Goal: Complete application form

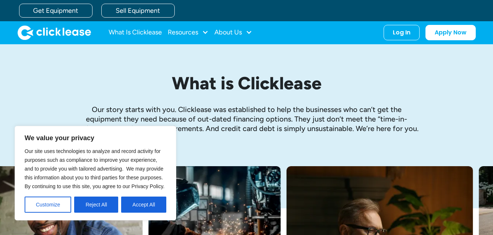
click at [141, 206] on button "Accept All" at bounding box center [143, 205] width 45 height 16
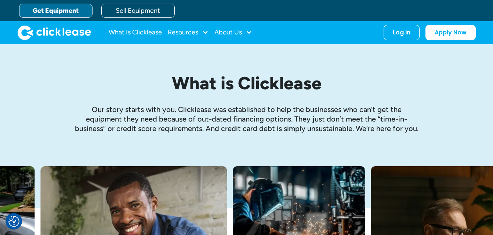
click at [56, 12] on link "Get Equipment" at bounding box center [55, 11] width 73 height 14
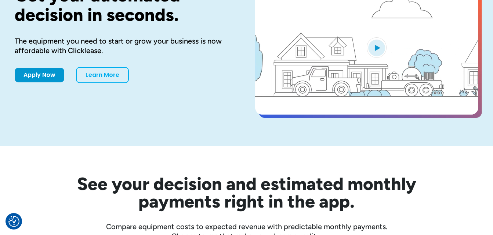
scroll to position [103, 0]
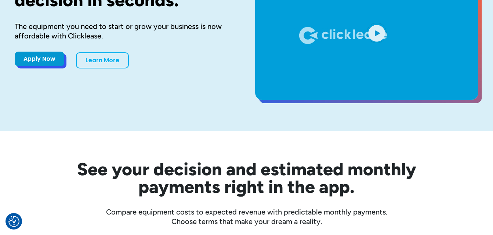
click at [53, 60] on link "Apply Now" at bounding box center [40, 59] width 50 height 15
